Goal: Task Accomplishment & Management: Manage account settings

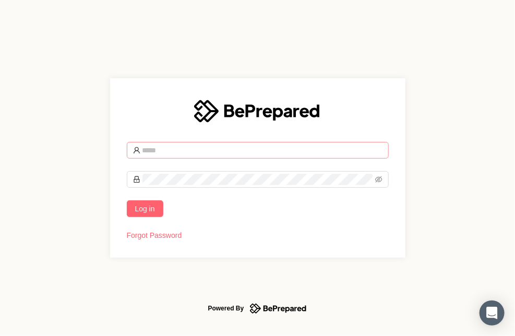
click at [159, 151] on input "text" at bounding box center [263, 150] width 240 height 11
type input "**********"
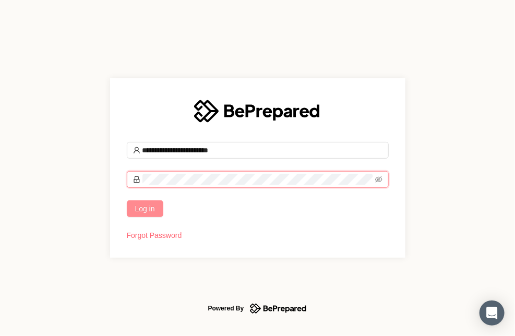
click at [144, 206] on span "Log in" at bounding box center [145, 208] width 20 height 11
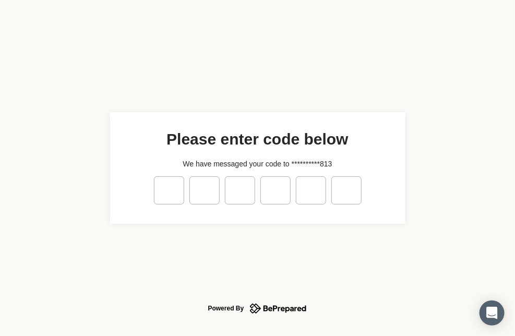
type input "*"
